Goal: Task Accomplishment & Management: Manage account settings

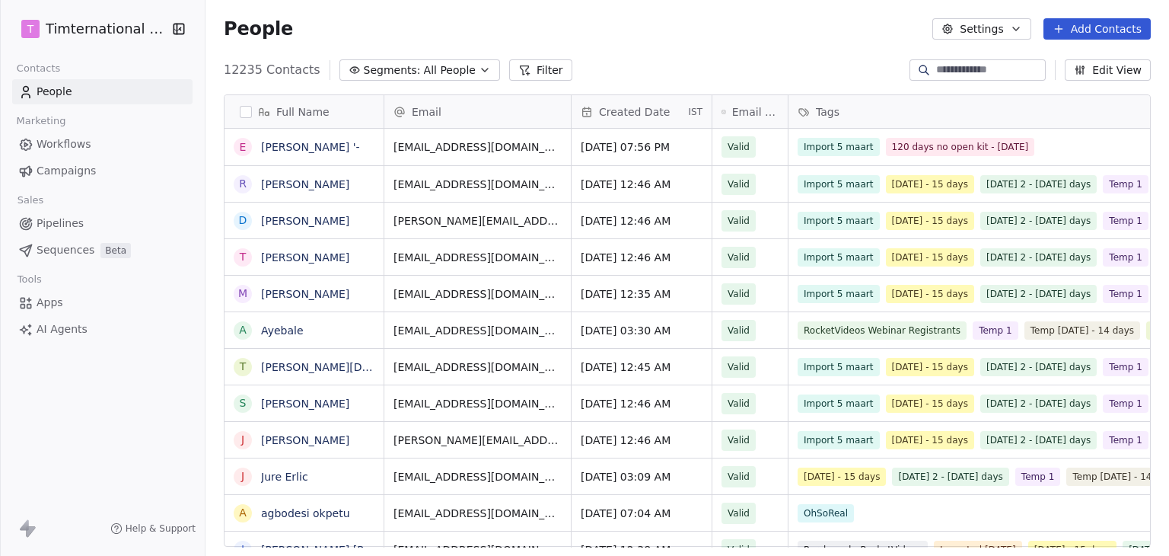
scroll to position [477, 952]
click at [116, 33] on html "T Timternational B.V. Contacts People Marketing Workflows Campaigns Sales Pipel…" at bounding box center [584, 278] width 1169 height 556
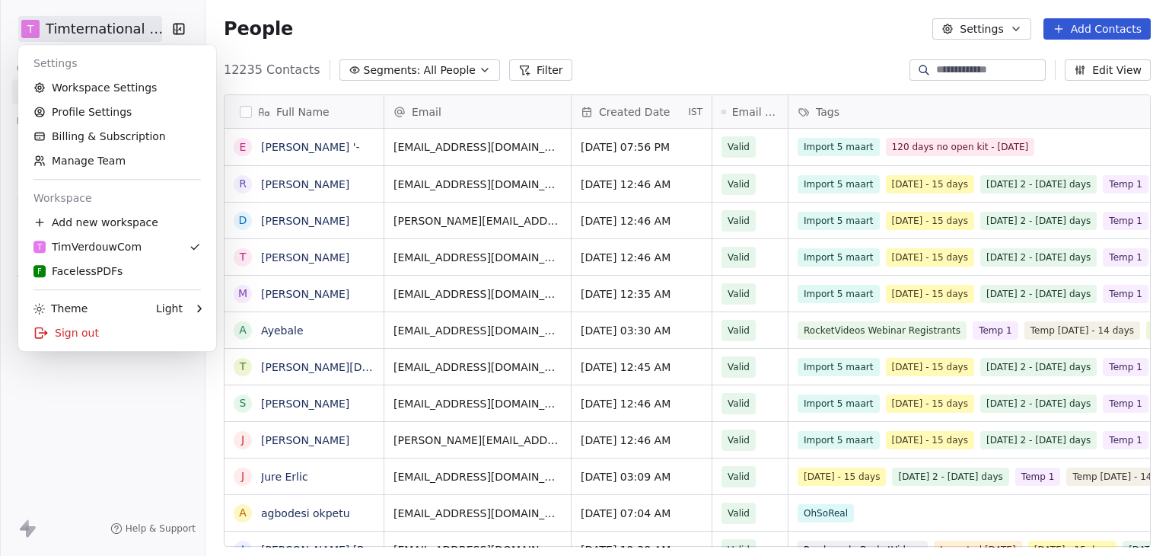
click at [594, 53] on html "T Timternational B.V. Contacts People Marketing Workflows Campaigns Sales Pipel…" at bounding box center [584, 278] width 1169 height 556
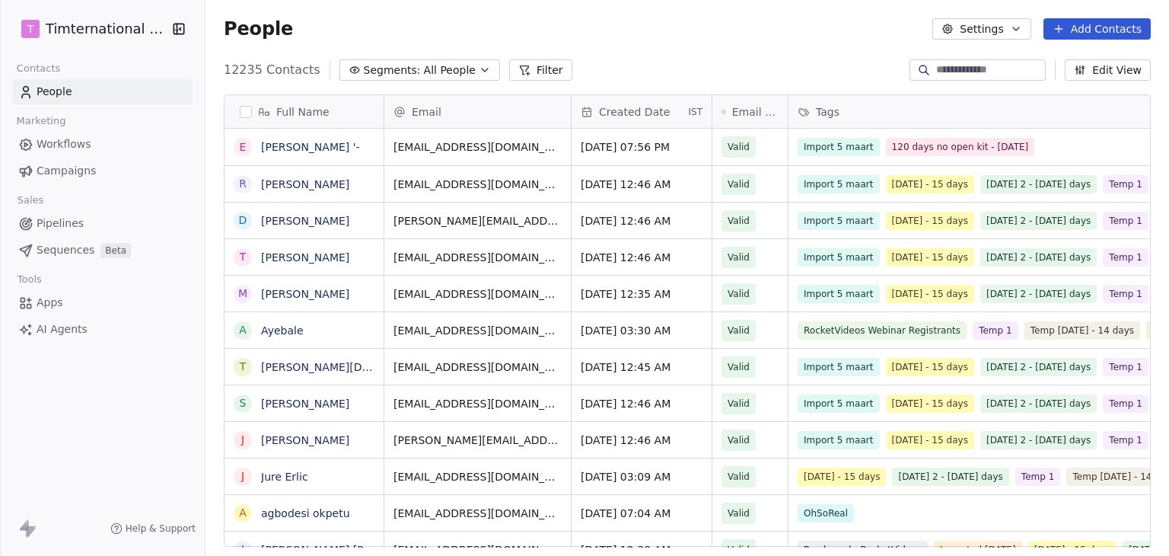
drag, startPoint x: 75, startPoint y: 167, endPoint x: 91, endPoint y: 167, distance: 16.7
click at [75, 167] on span "Campaigns" at bounding box center [66, 171] width 59 height 16
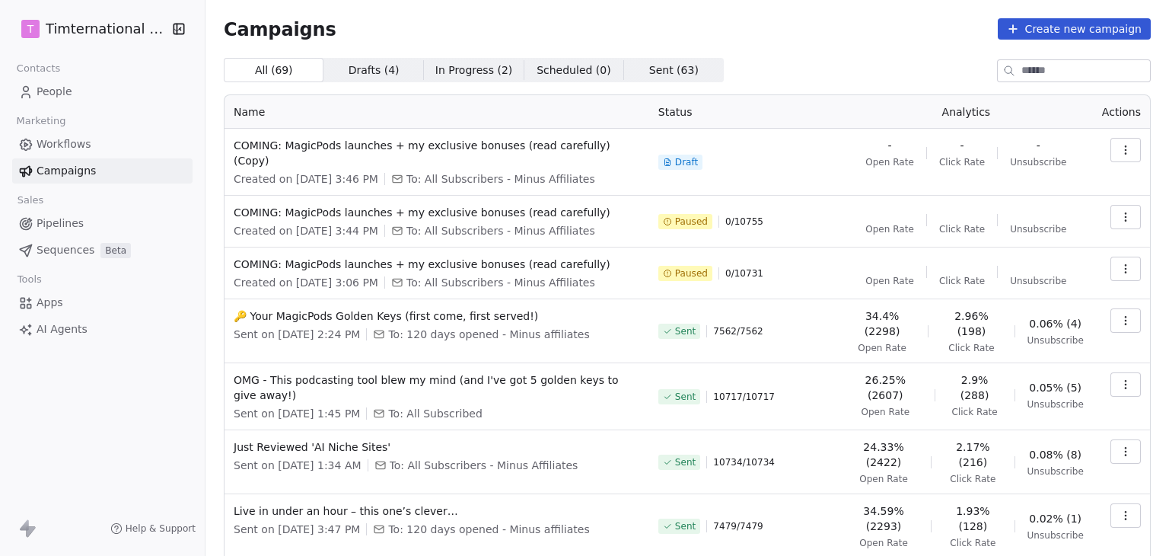
click at [789, 40] on div "Campaigns Create new campaign All ( 69 ) All ( 69 ) Drafts ( 4 ) Drafts ( 4 ) I…" at bounding box center [687, 407] width 927 height 778
click at [85, 37] on html "T Timternational B.V. Contacts People Marketing Workflows Campaigns Sales Pipel…" at bounding box center [584, 278] width 1169 height 556
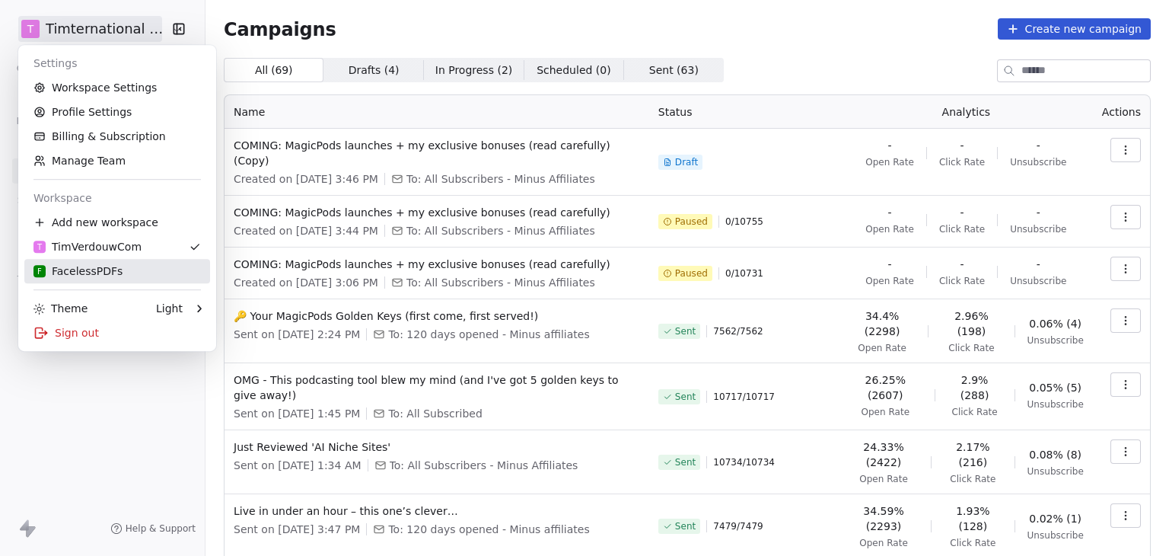
click at [100, 281] on link "F FacelessPDFs" at bounding box center [117, 271] width 186 height 24
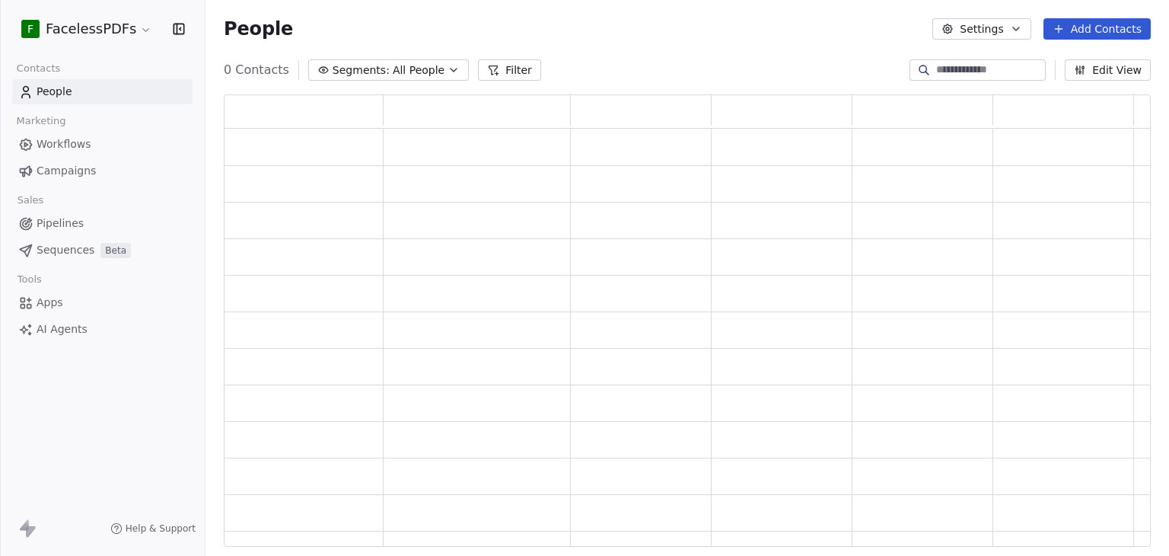
scroll to position [440, 915]
click at [67, 177] on span "Campaigns" at bounding box center [66, 171] width 59 height 16
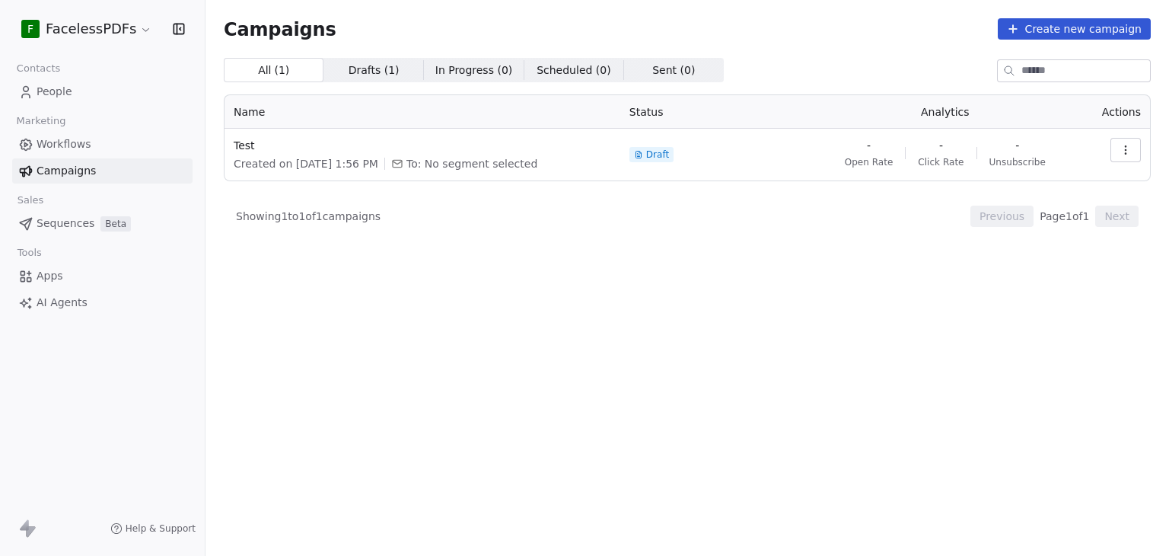
click at [80, 33] on html "F FacelessPDFs Contacts People Marketing Workflows Campaigns Sales Sequences Be…" at bounding box center [584, 278] width 1169 height 556
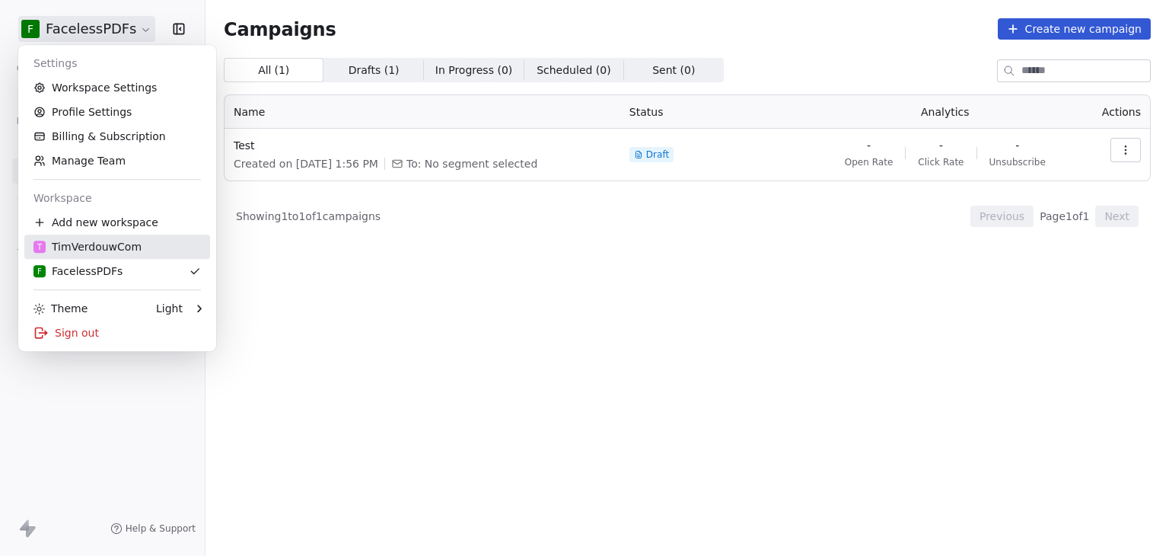
click at [85, 246] on div "T TimVerdouwCom" at bounding box center [87, 246] width 108 height 15
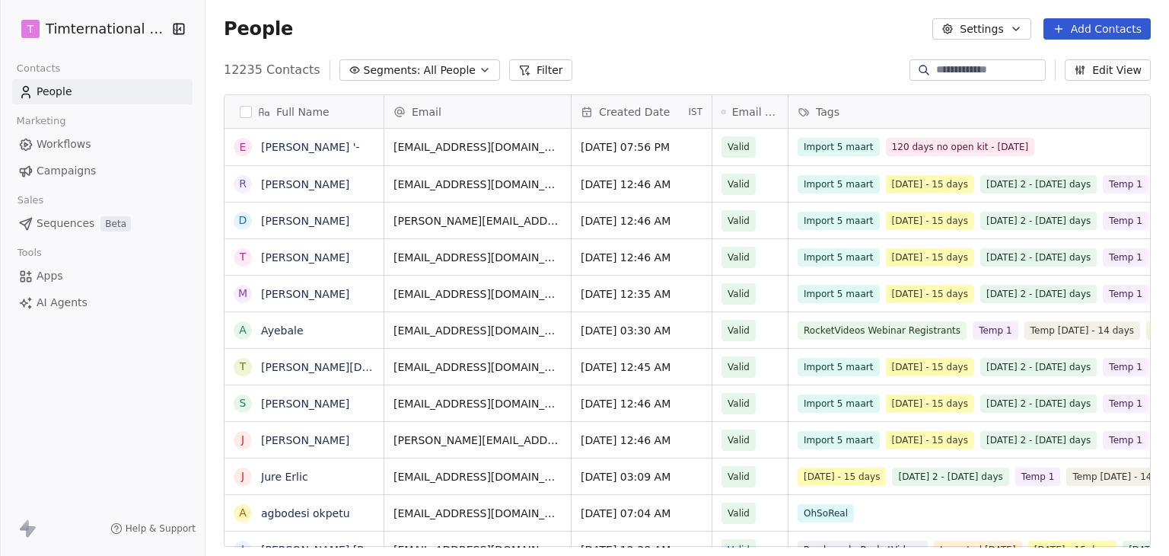
scroll to position [477, 952]
click at [76, 177] on span "Campaigns" at bounding box center [66, 171] width 59 height 16
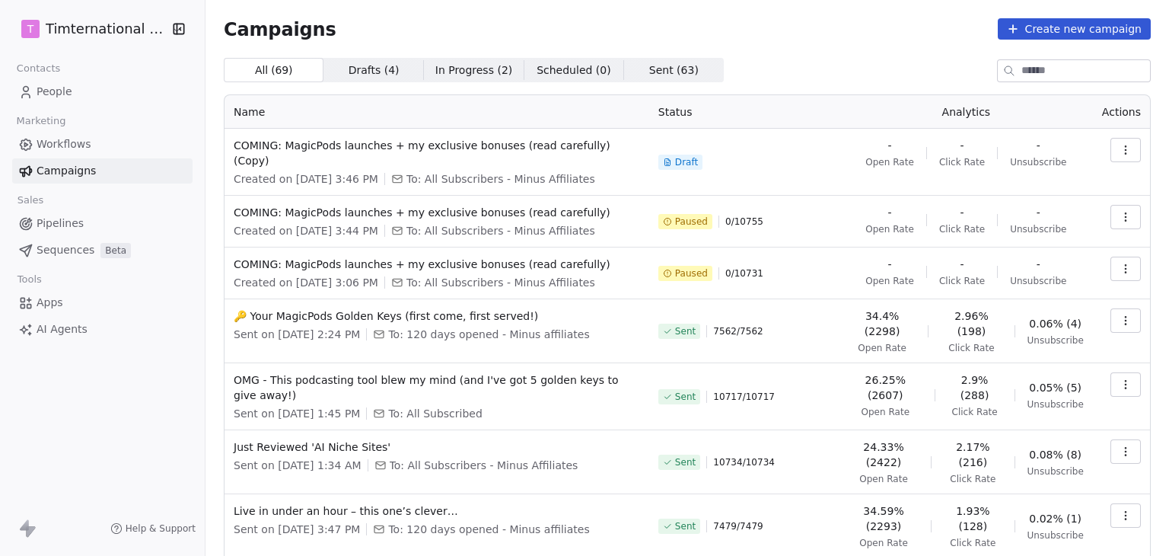
click at [805, 48] on div "Campaigns Create new campaign All ( 69 ) All ( 69 ) Drafts ( 4 ) Drafts ( 4 ) I…" at bounding box center [687, 407] width 927 height 778
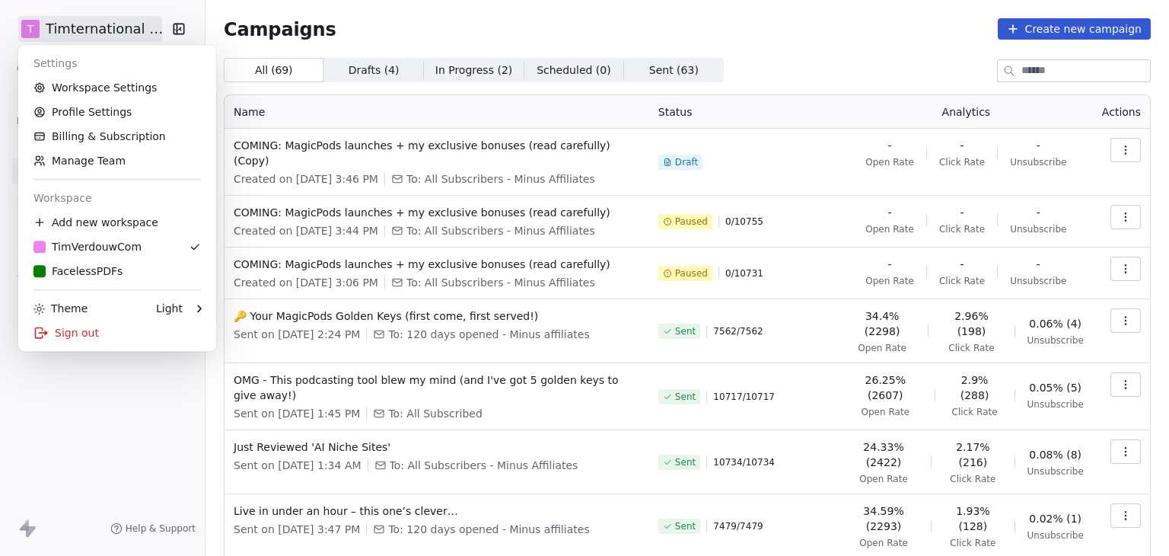
click at [158, 24] on html "T Timternational B.V. Contacts People Marketing Workflows Campaigns Sales Pipel…" at bounding box center [584, 278] width 1169 height 556
click at [71, 334] on div "Sign out" at bounding box center [117, 333] width 186 height 24
